Goal: Information Seeking & Learning: Learn about a topic

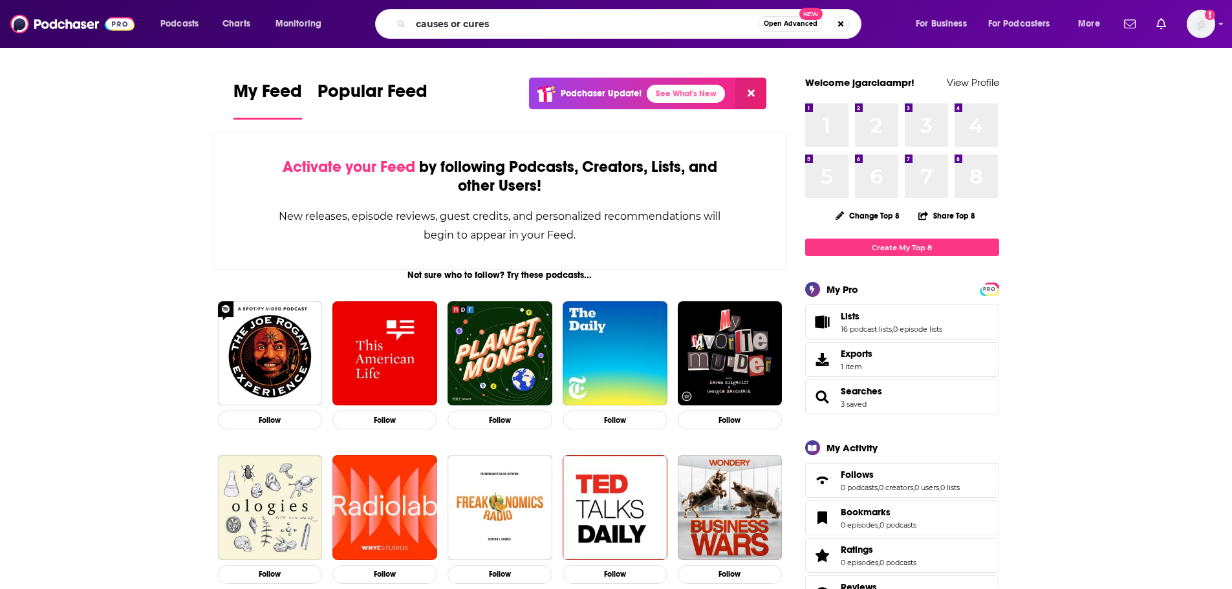
type input "causes or cures"
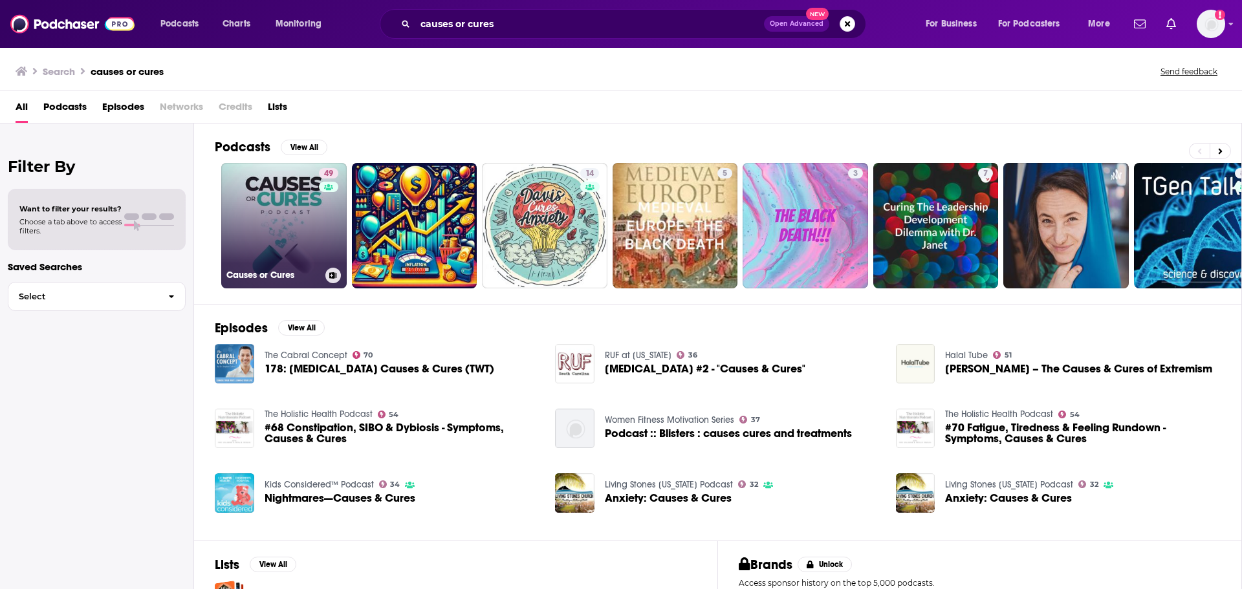
click at [317, 226] on link "49 Causes or Cures" at bounding box center [283, 225] width 125 height 125
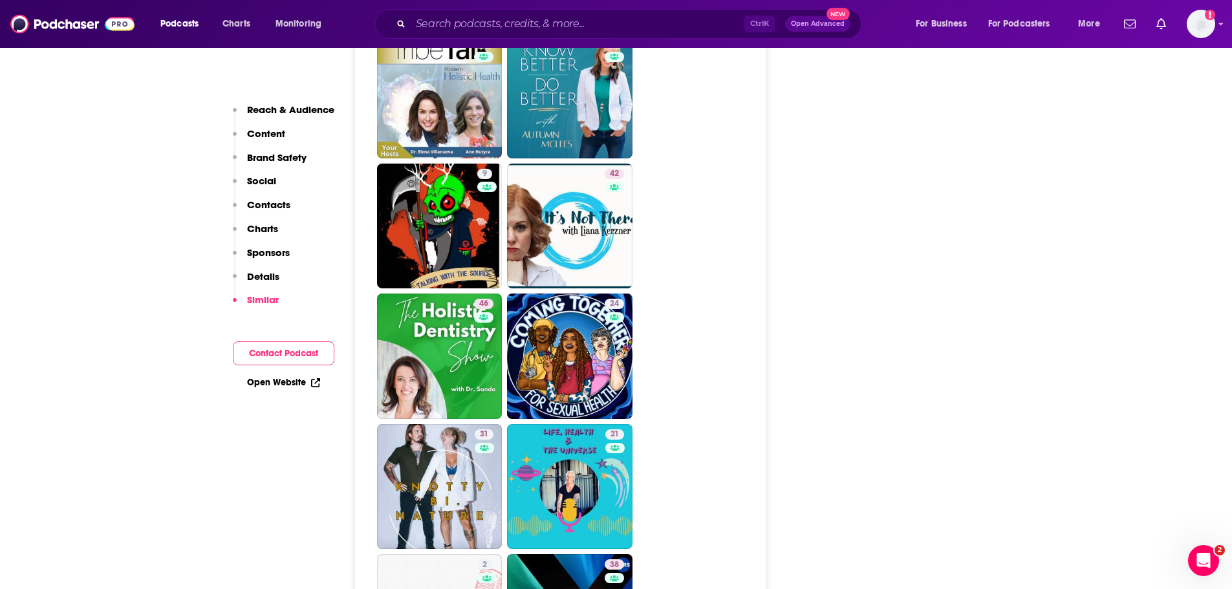
scroll to position [2781, 0]
